Goal: Navigation & Orientation: Understand site structure

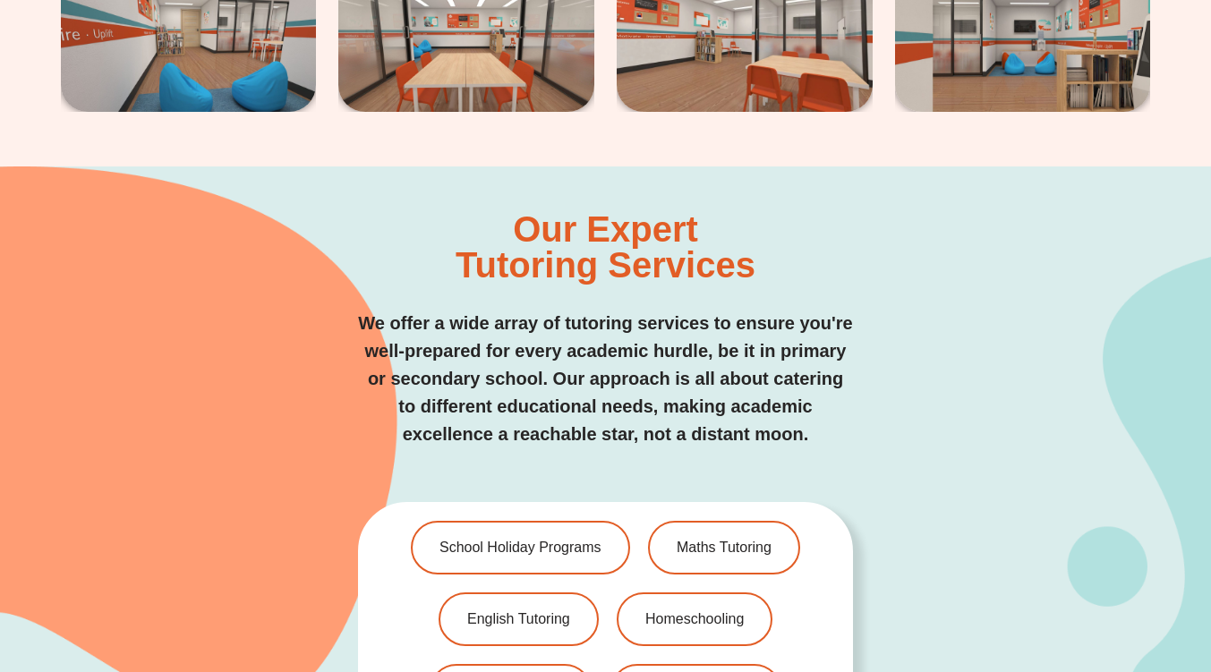
scroll to position [3583, 0]
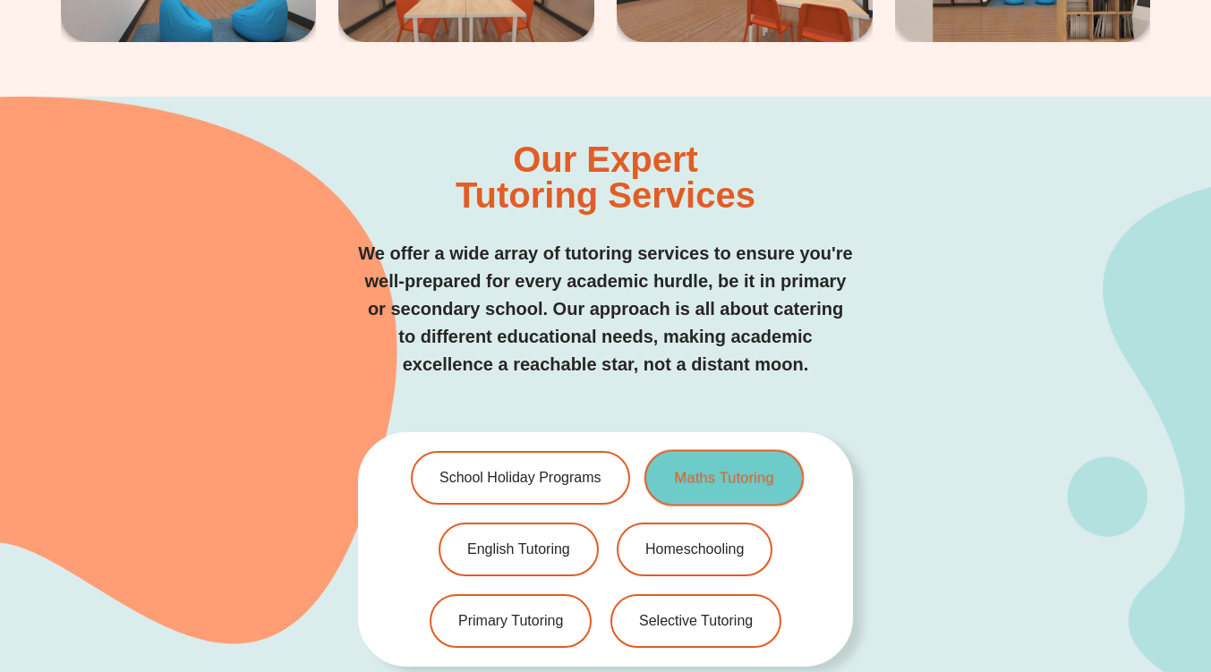
click at [729, 471] on span "Maths Tutoring" at bounding box center [723, 478] width 99 height 15
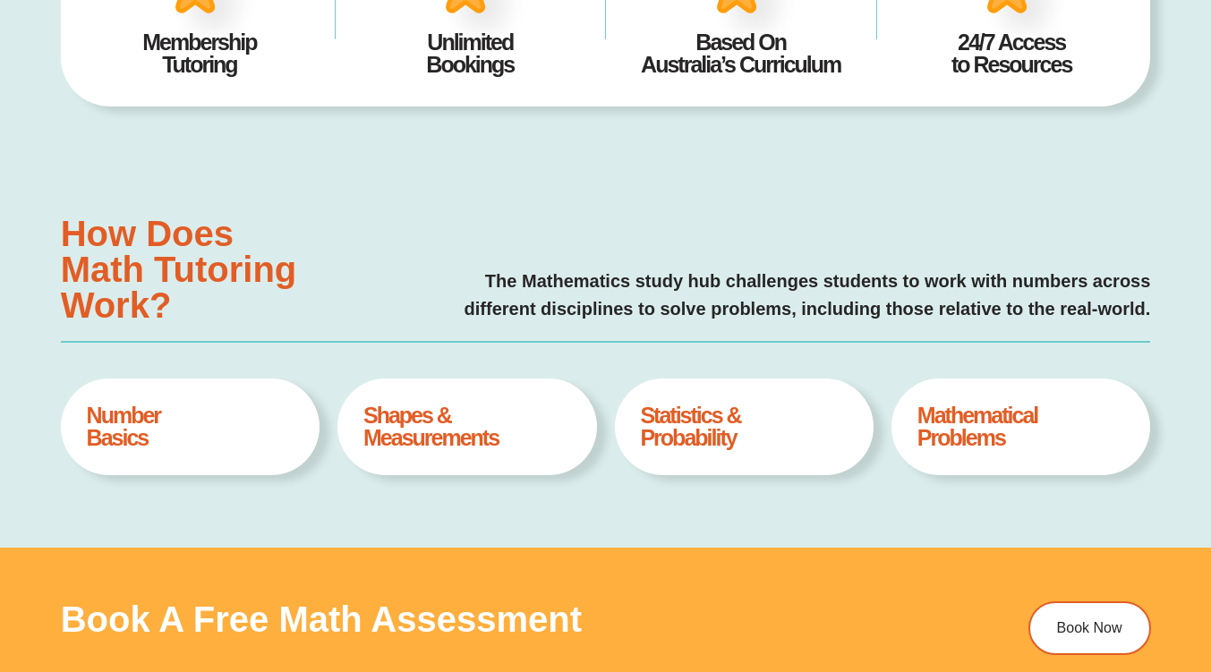
type input "*"
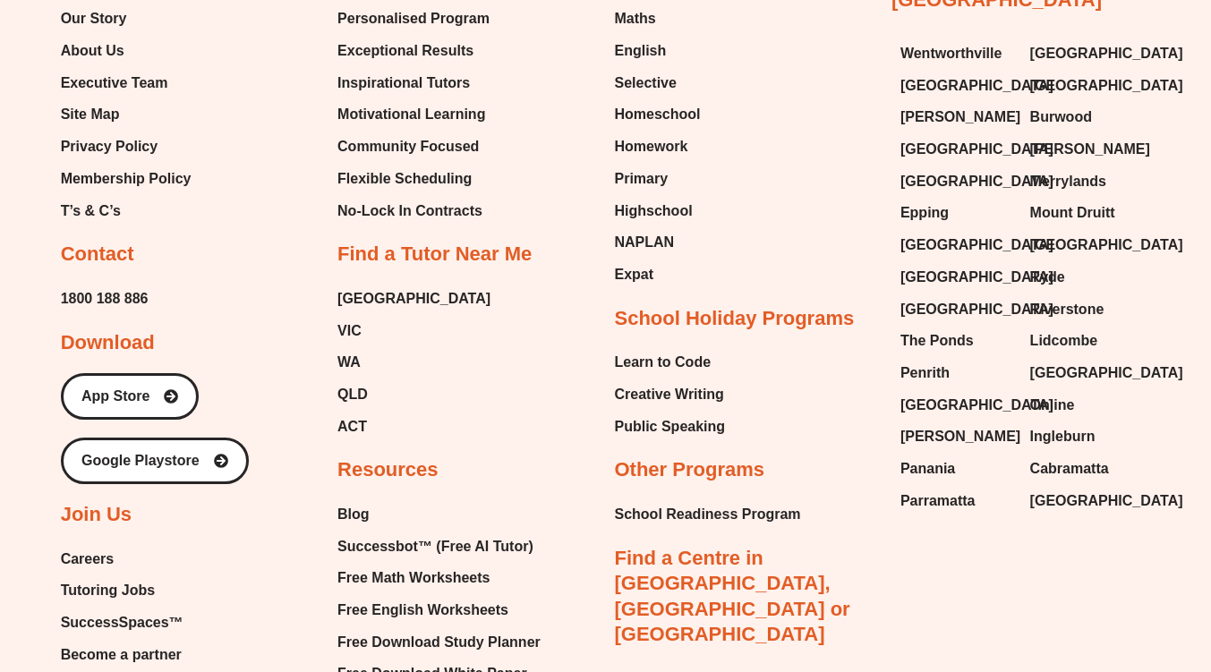
scroll to position [5905, 0]
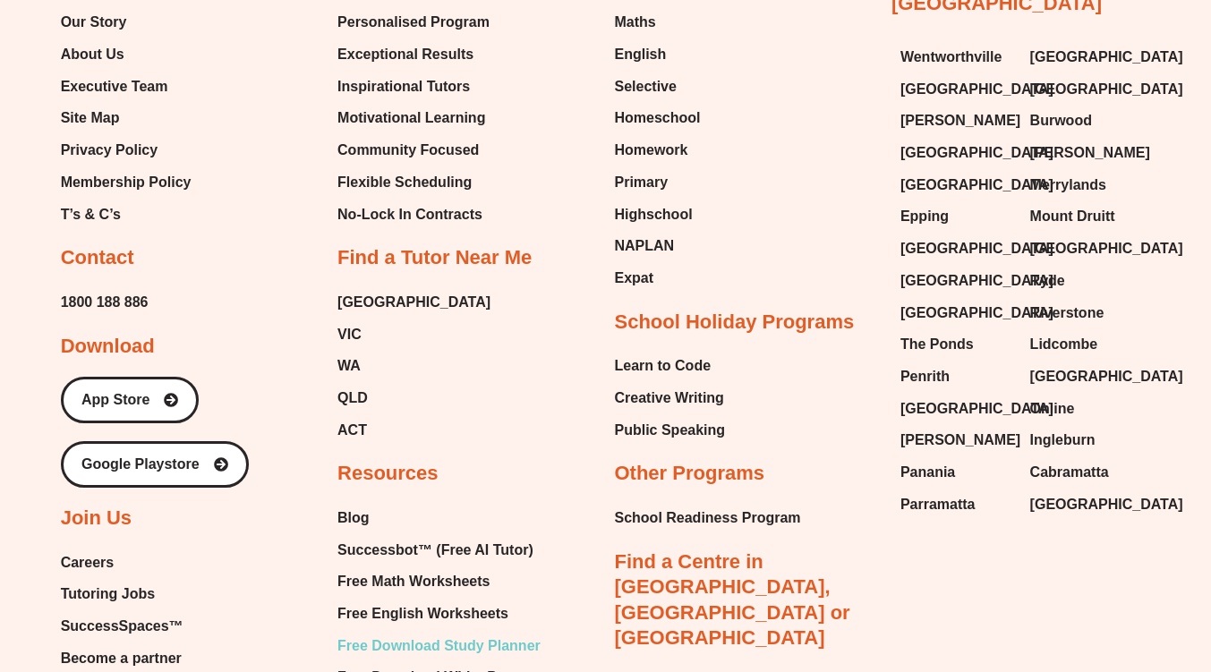
click at [506, 647] on span "Free Download Study Planner" at bounding box center [438, 646] width 203 height 27
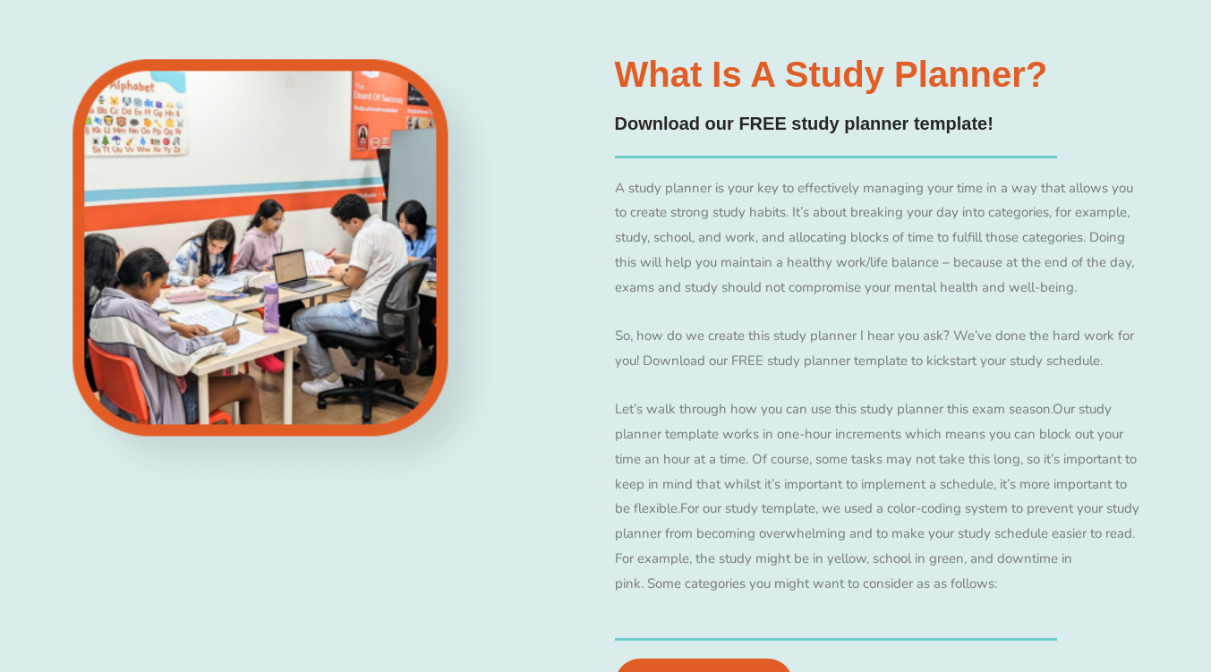
scroll to position [1905, 0]
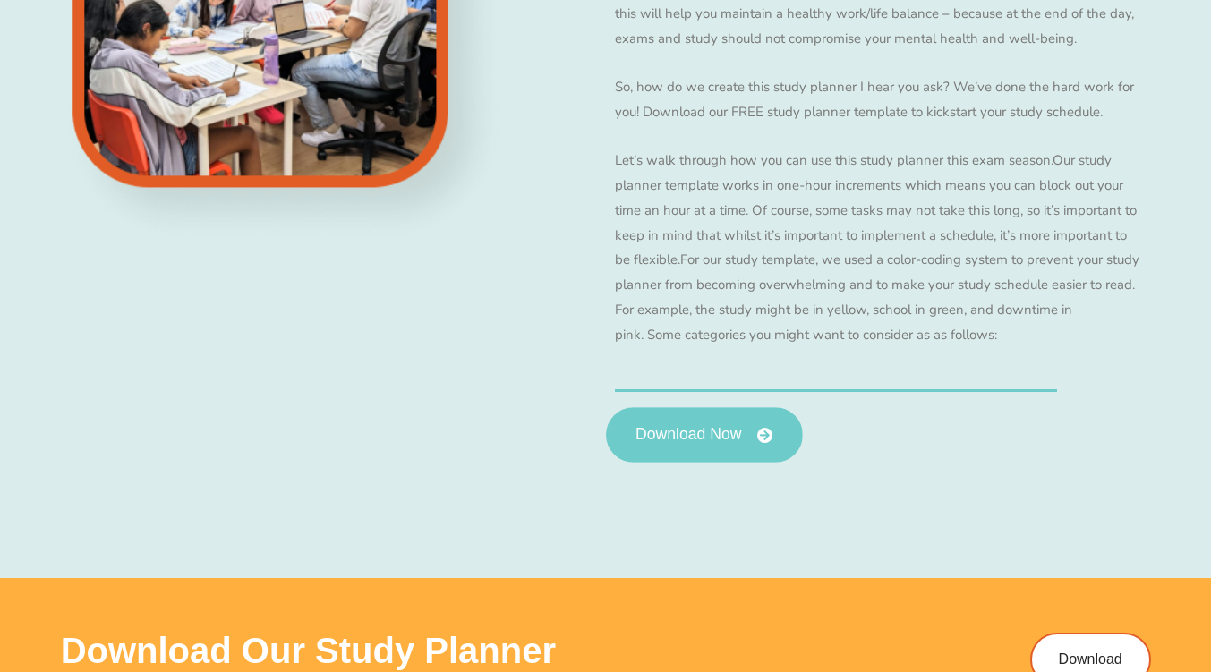
click at [759, 439] on icon at bounding box center [764, 435] width 16 height 16
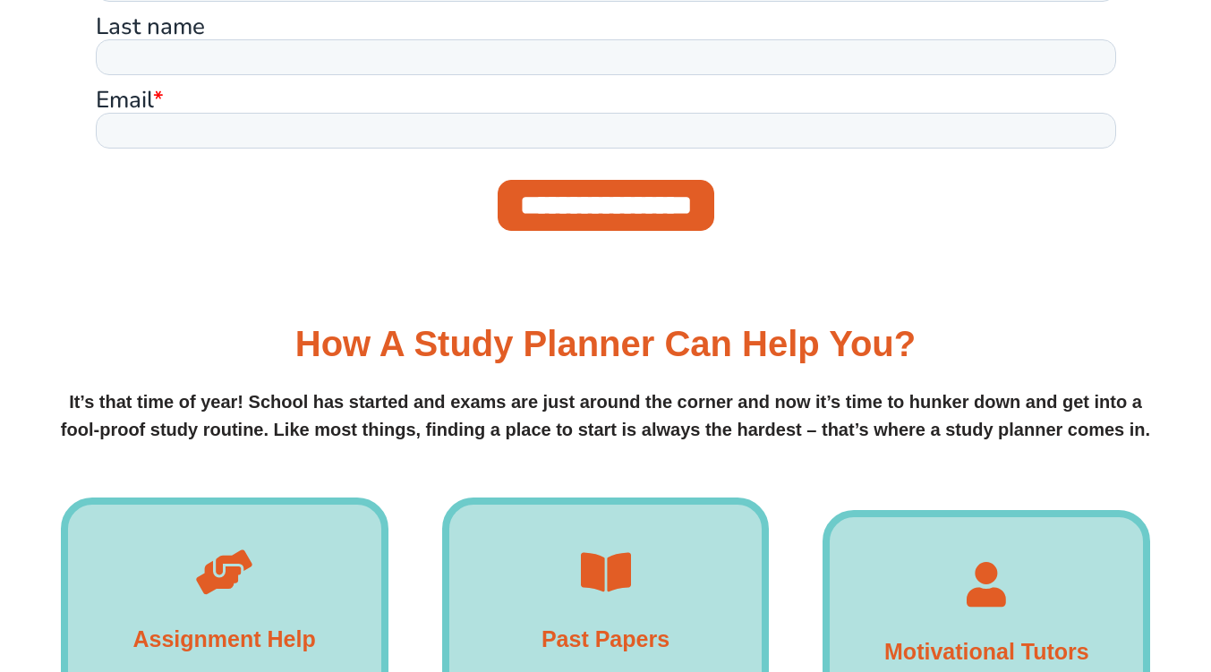
scroll to position [0, 0]
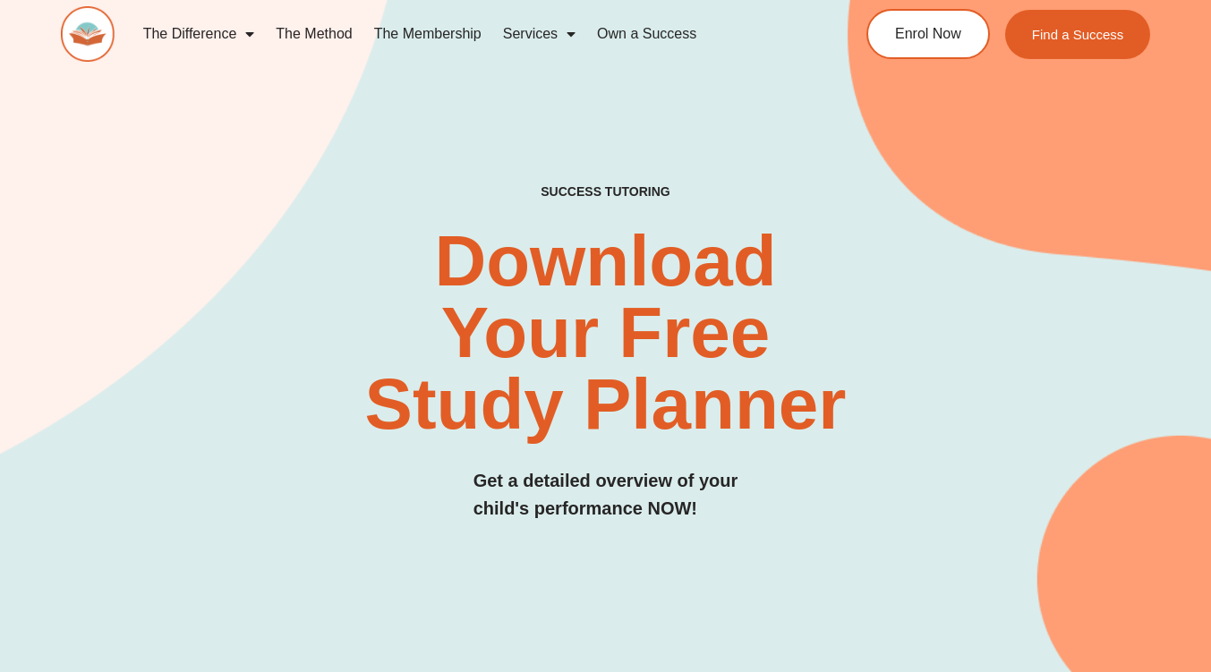
click at [446, 40] on link "The Membership" at bounding box center [427, 33] width 129 height 41
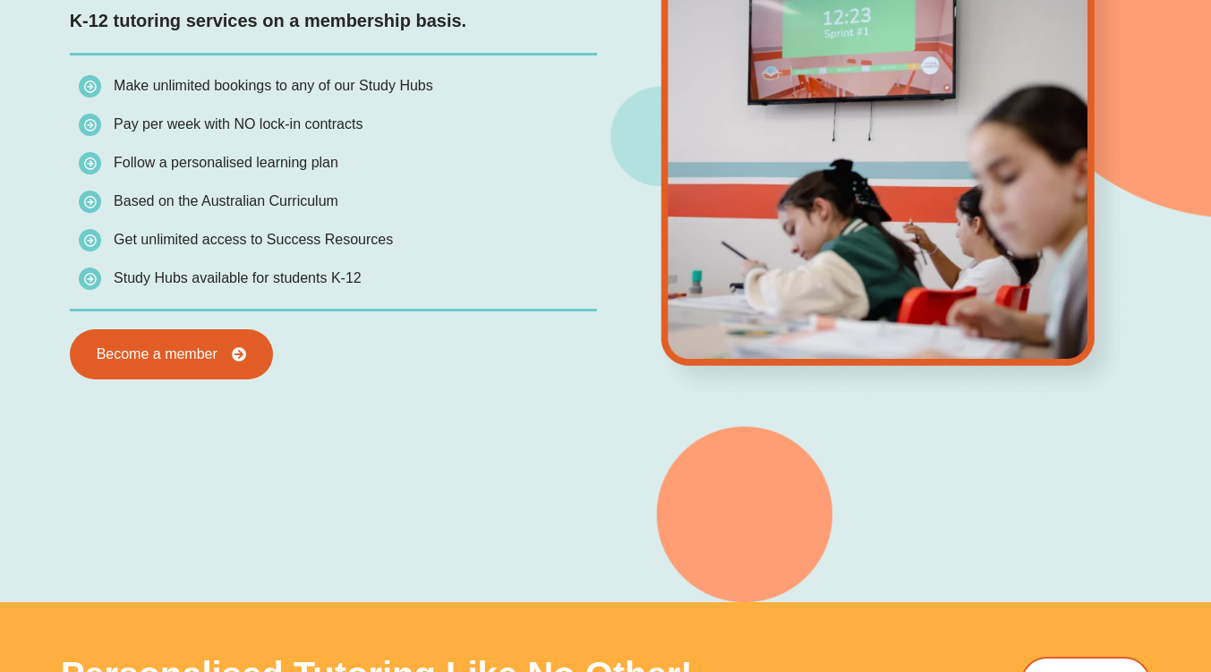
scroll to position [1677, 0]
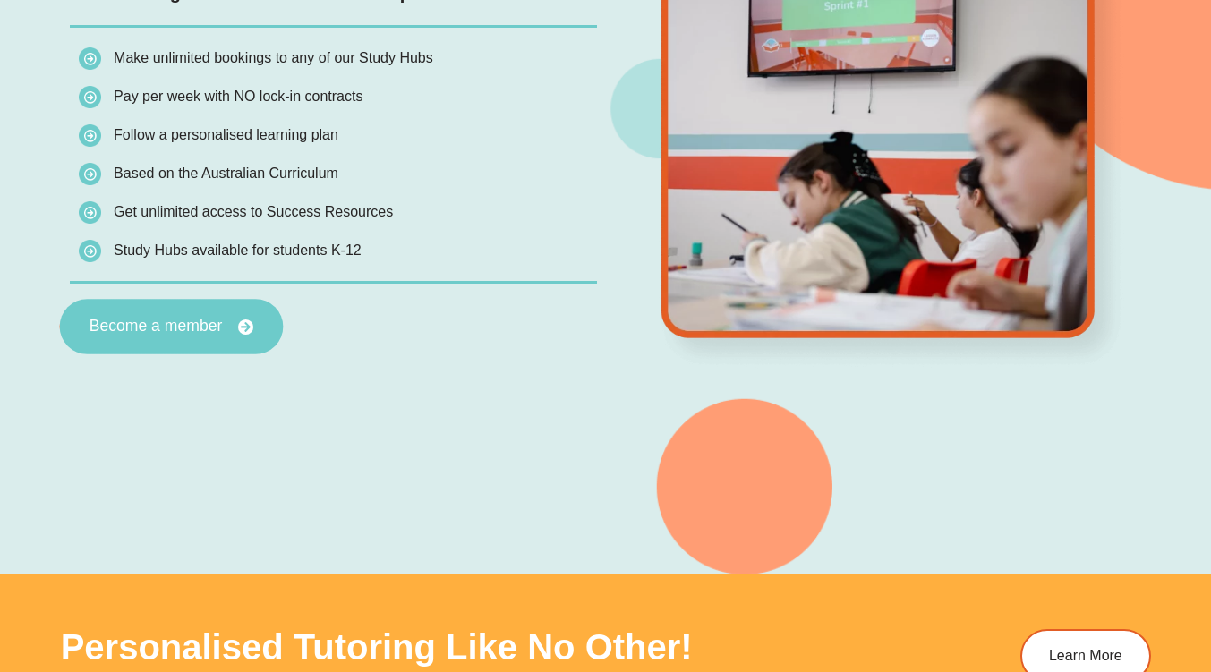
click at [243, 325] on icon at bounding box center [246, 327] width 16 height 16
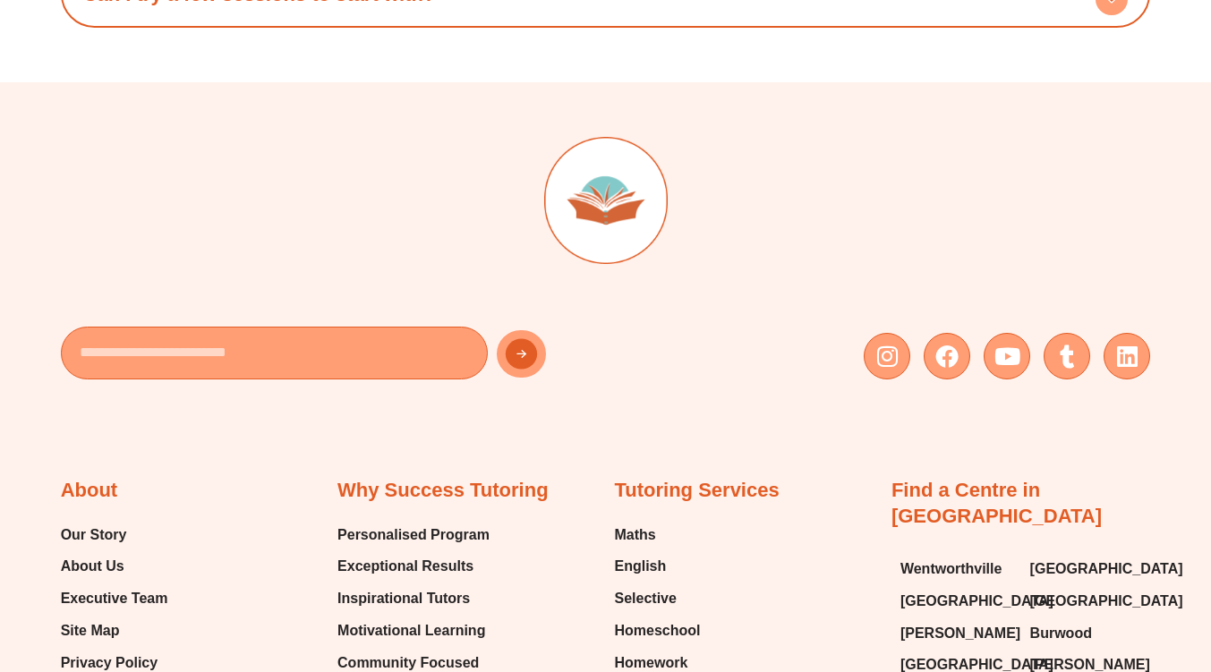
scroll to position [5598, 0]
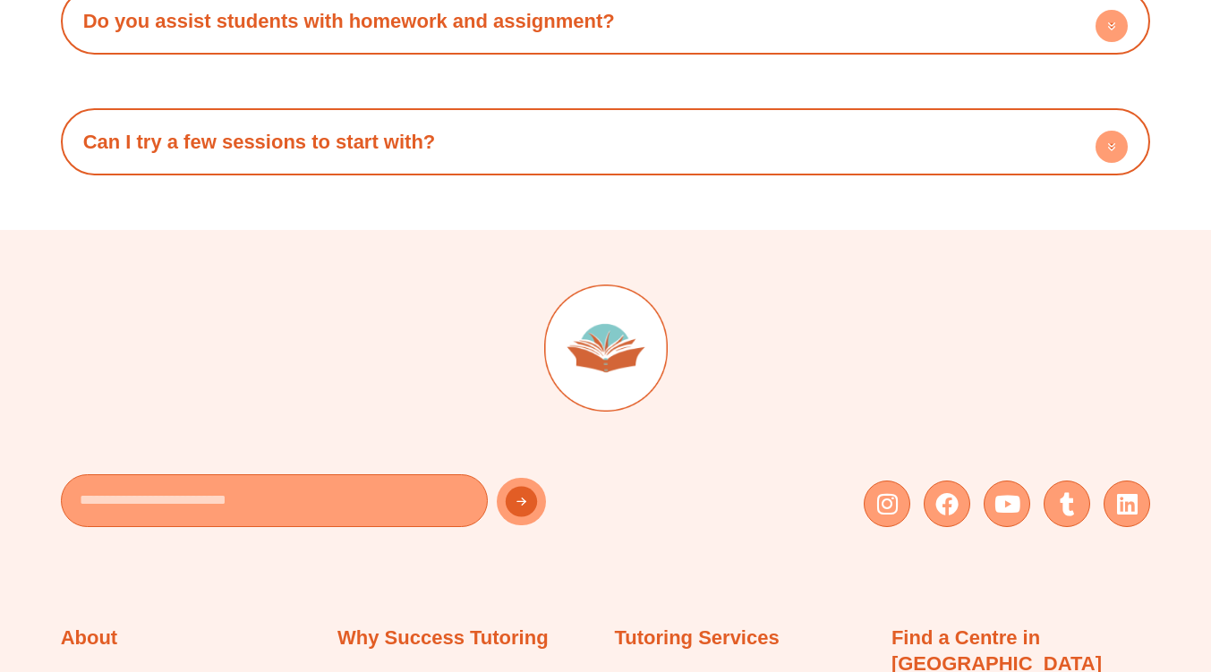
click at [1119, 141] on circle at bounding box center [1112, 147] width 32 height 32
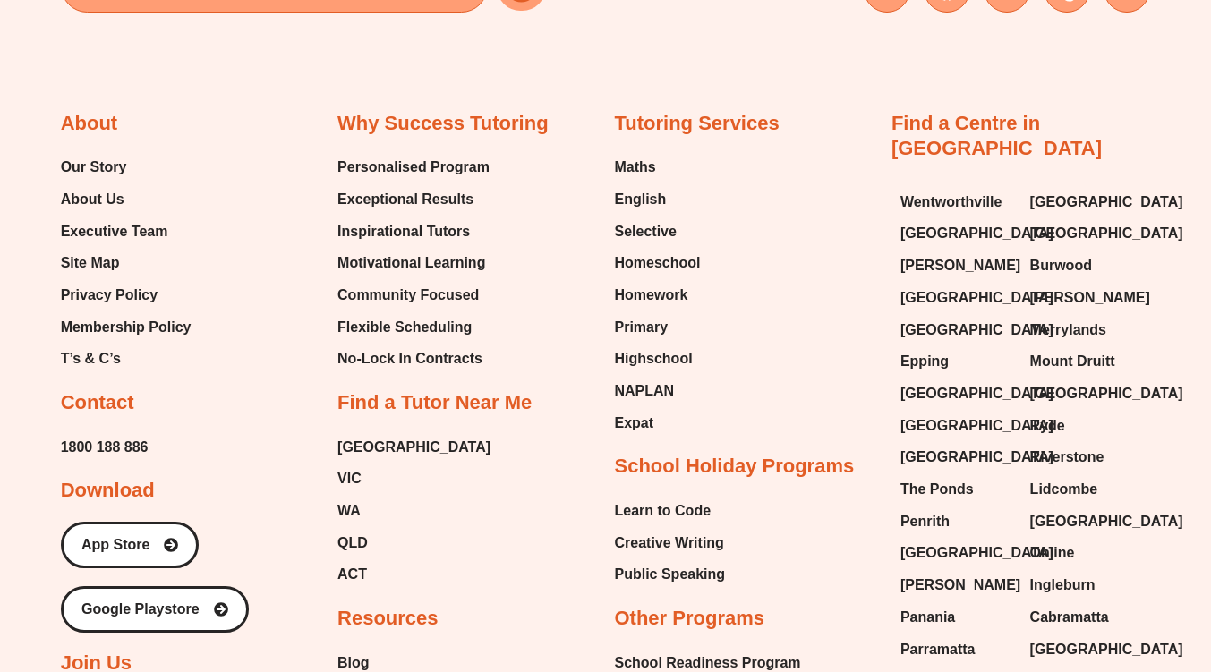
scroll to position [6410, 0]
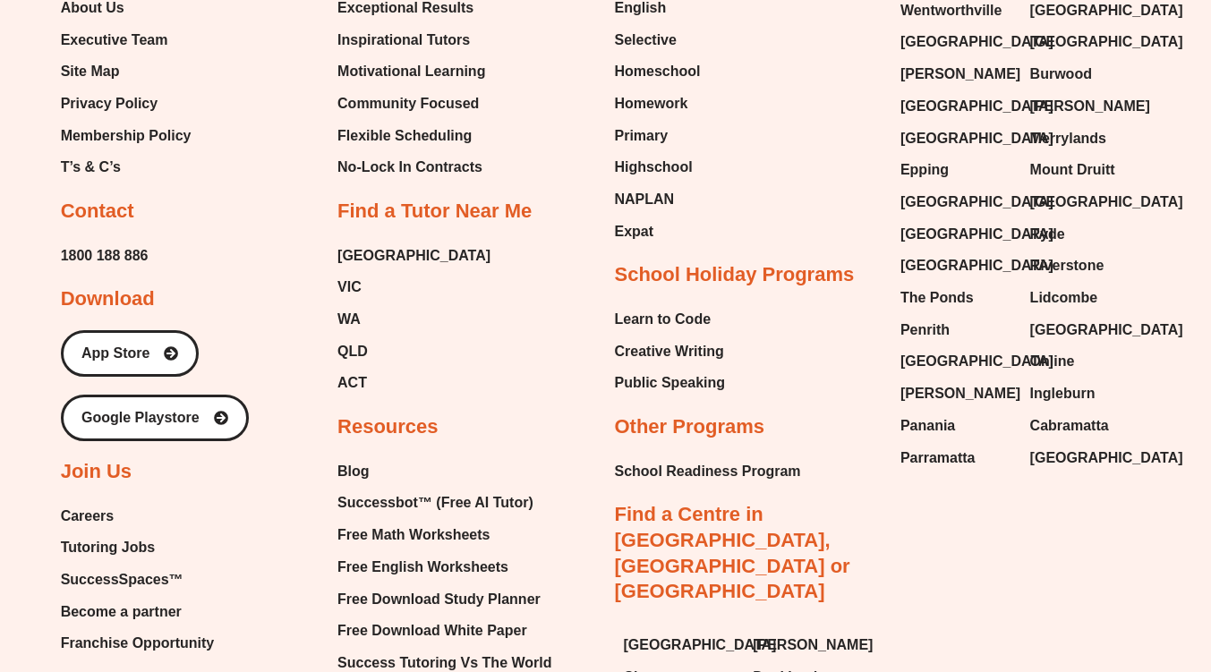
click at [91, 518] on span "Careers" at bounding box center [88, 516] width 54 height 27
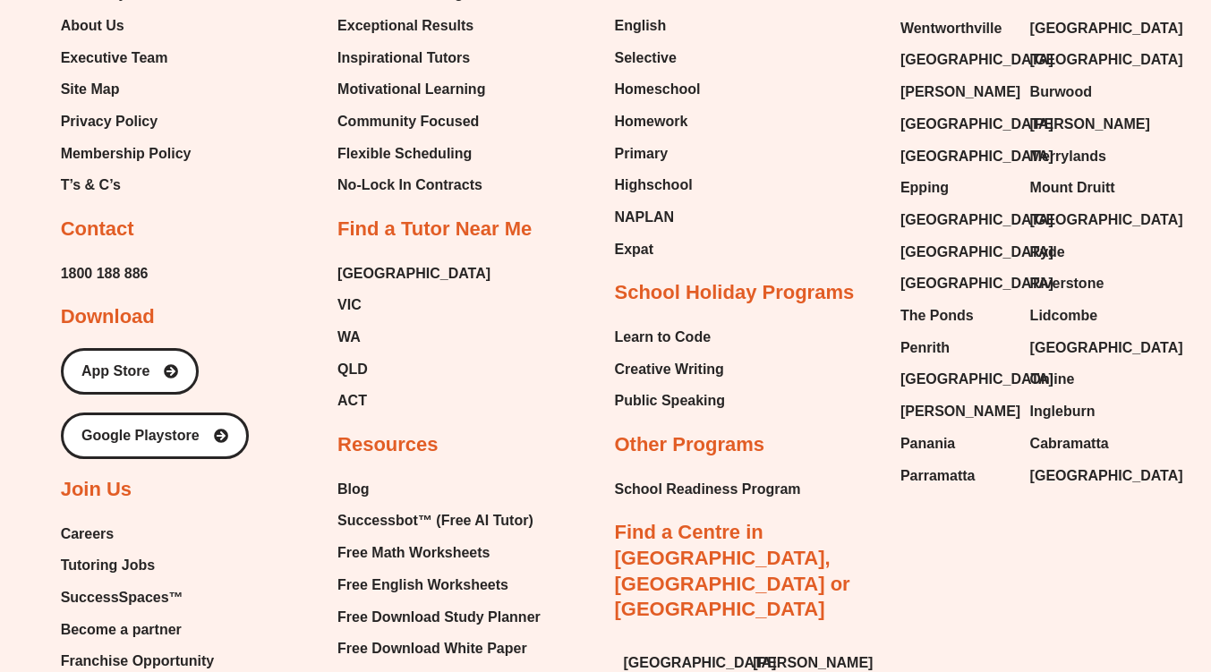
click at [120, 566] on span "Tutoring Jobs" at bounding box center [108, 565] width 94 height 27
